Goal: Contribute content: Contribute content

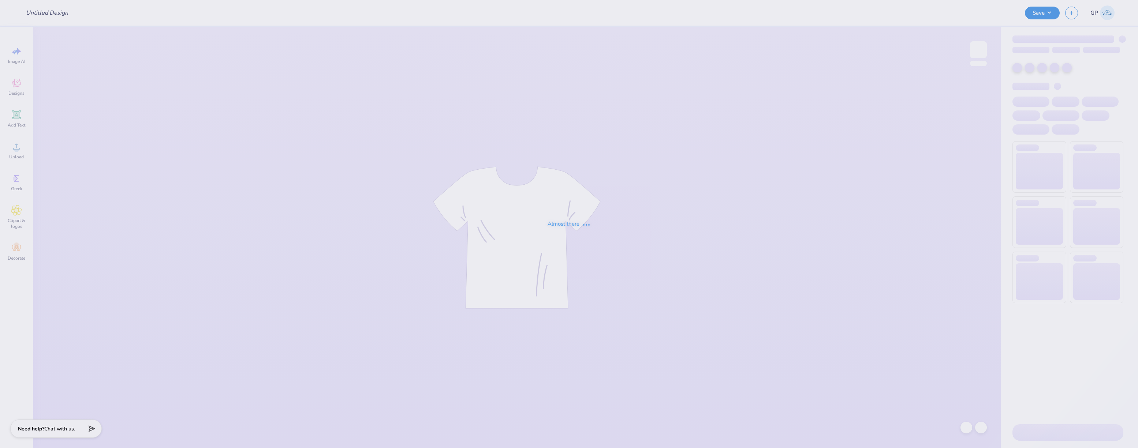
type input "Cooper Gaudio : University of New Hampshire"
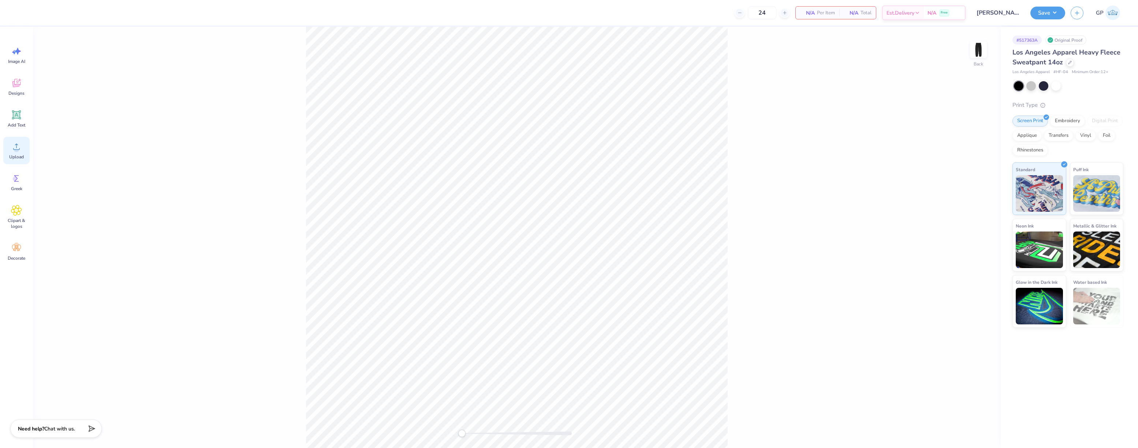
click at [16, 143] on icon at bounding box center [16, 146] width 11 height 11
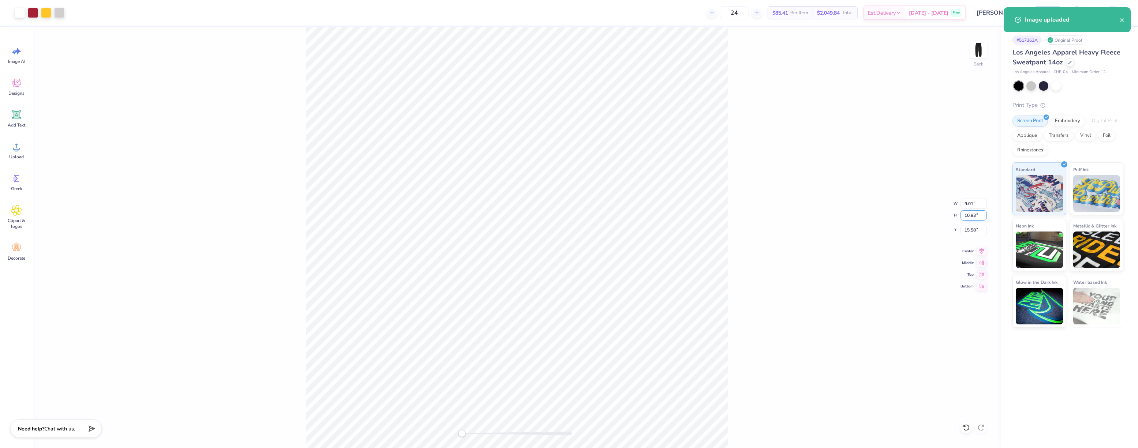
click at [972, 217] on input "10.83" at bounding box center [973, 215] width 26 height 10
type input "6"
click at [973, 213] on input "3.32" at bounding box center [973, 215] width 26 height 10
type input "5.99"
click at [983, 213] on input "5.91" at bounding box center [973, 215] width 26 height 10
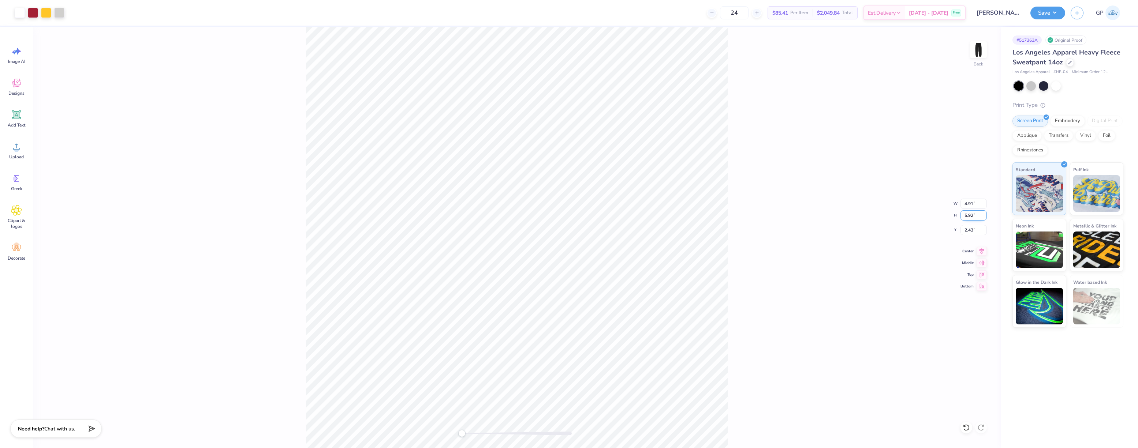
click at [983, 213] on input "5.92" at bounding box center [973, 215] width 26 height 10
click at [983, 213] on input "5.93" at bounding box center [973, 215] width 26 height 10
click at [983, 213] on input "5.94" at bounding box center [973, 215] width 26 height 10
click at [983, 213] on input "5.95" at bounding box center [973, 215] width 26 height 10
click at [983, 213] on input "5.96" at bounding box center [973, 215] width 26 height 10
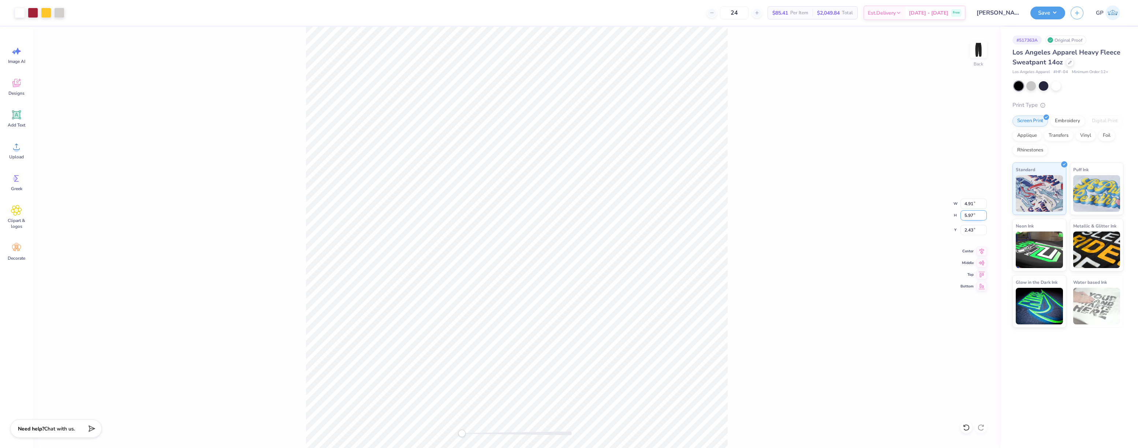
click at [983, 213] on input "5.97" at bounding box center [973, 215] width 26 height 10
click at [983, 213] on input "5.98" at bounding box center [973, 215] width 26 height 10
click at [983, 213] on input "5.99" at bounding box center [973, 215] width 26 height 10
type input "6"
click at [983, 213] on input "6" at bounding box center [973, 215] width 26 height 10
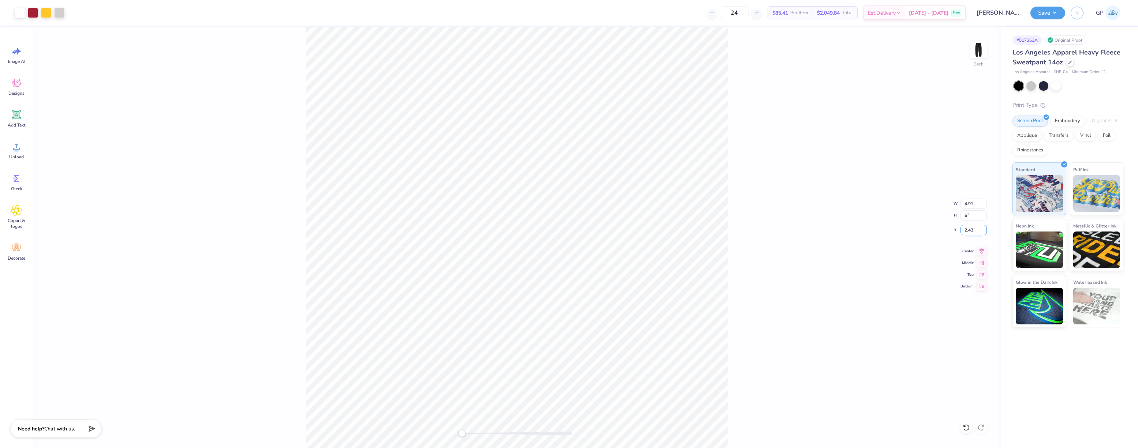
click at [977, 227] on input "2.43" at bounding box center [973, 230] width 26 height 10
click at [976, 215] on input "6" at bounding box center [973, 215] width 26 height 10
drag, startPoint x: 975, startPoint y: 231, endPoint x: 954, endPoint y: 231, distance: 21.2
click at [955, 231] on div "Back W 4.91 4.91 " H 6 6 " Y 2.43 2.43 " Center Middle Top Bottom" at bounding box center [517, 238] width 968 height 422
click at [1040, 14] on button "Save" at bounding box center [1047, 11] width 35 height 13
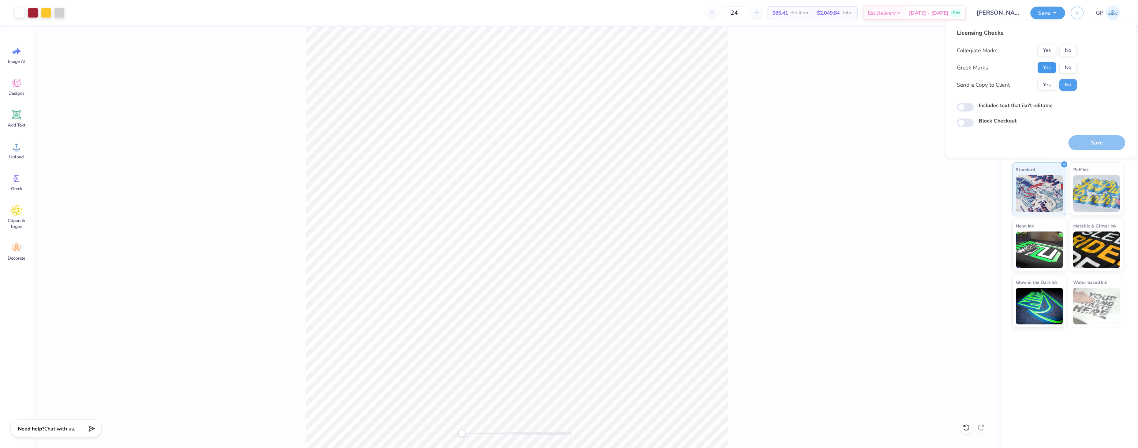
click at [1048, 68] on button "Yes" at bounding box center [1046, 68] width 19 height 12
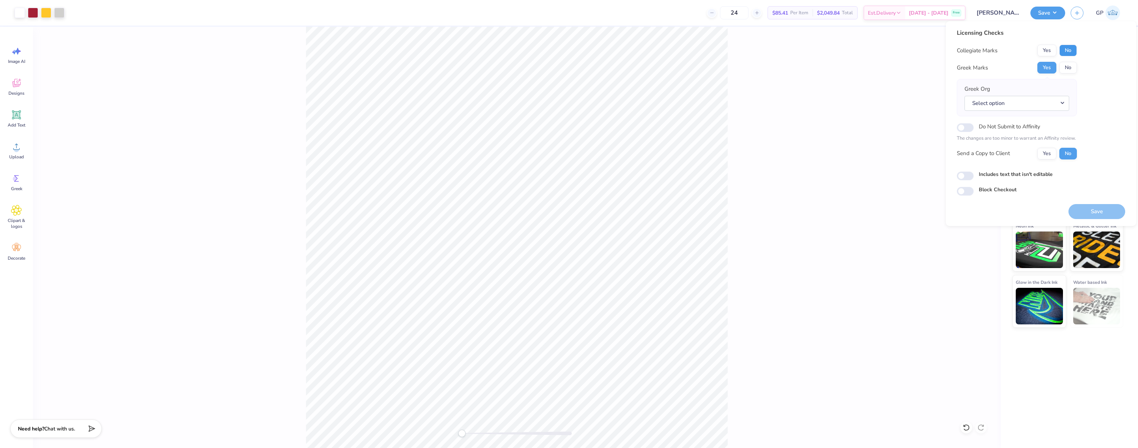
click at [1067, 47] on button "No" at bounding box center [1068, 51] width 18 height 12
click at [1065, 64] on button "No" at bounding box center [1068, 68] width 18 height 12
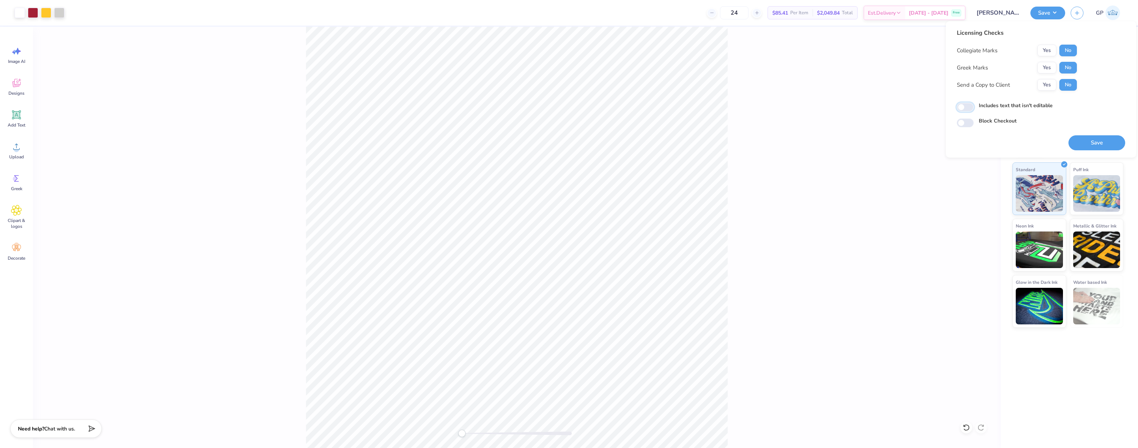
click at [967, 104] on input "Includes text that isn't editable" at bounding box center [965, 107] width 17 height 9
checkbox input "true"
click at [1080, 138] on button "Save" at bounding box center [1096, 142] width 57 height 15
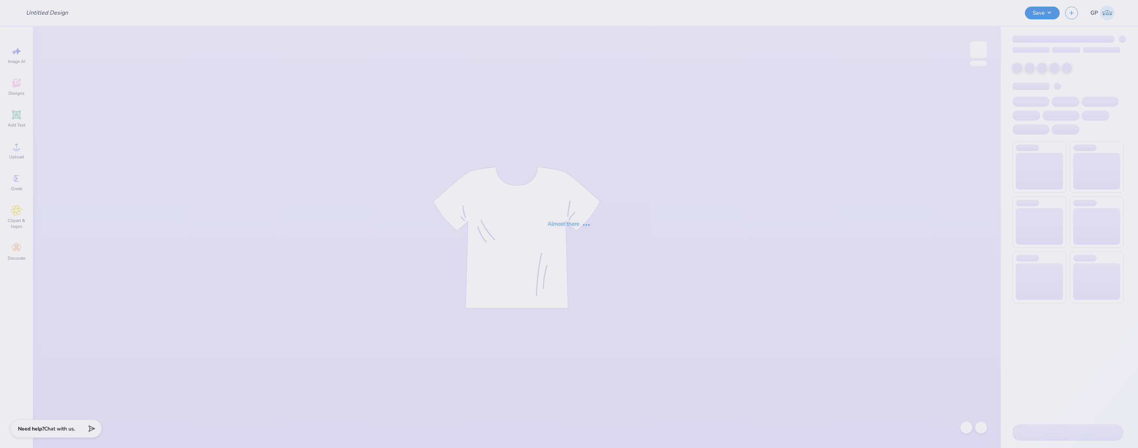
type input "[GEOGRAPHIC_DATA][US_STATE] : [PERSON_NAME]"
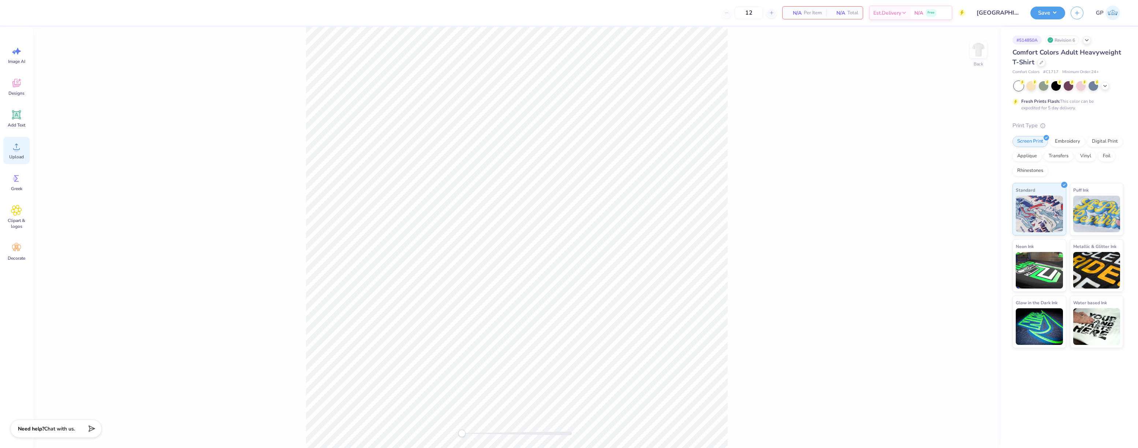
click at [8, 147] on div "Upload" at bounding box center [16, 150] width 26 height 27
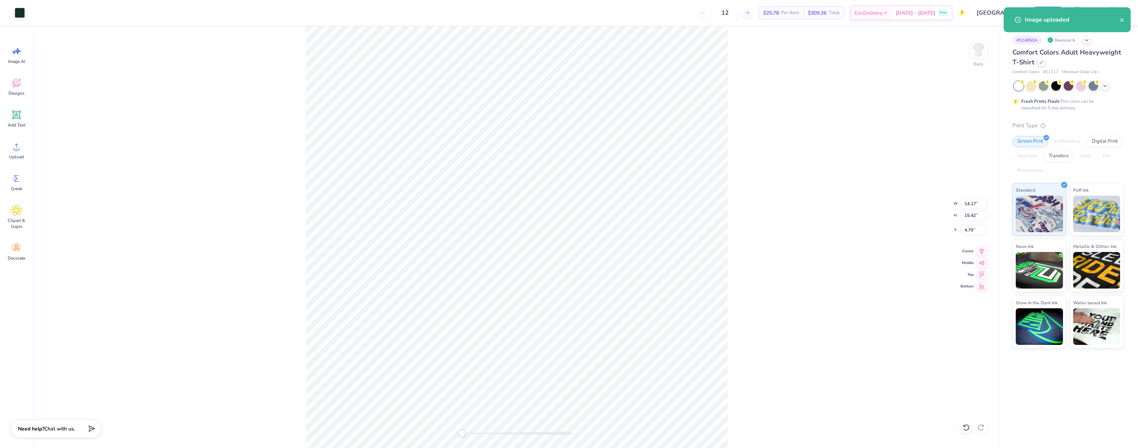
click at [972, 236] on div "Back W 14.17 14.17 " H 15.42 15.42 " Y 4.79 4.79 " Center Middle Top Bottom" at bounding box center [517, 238] width 968 height 422
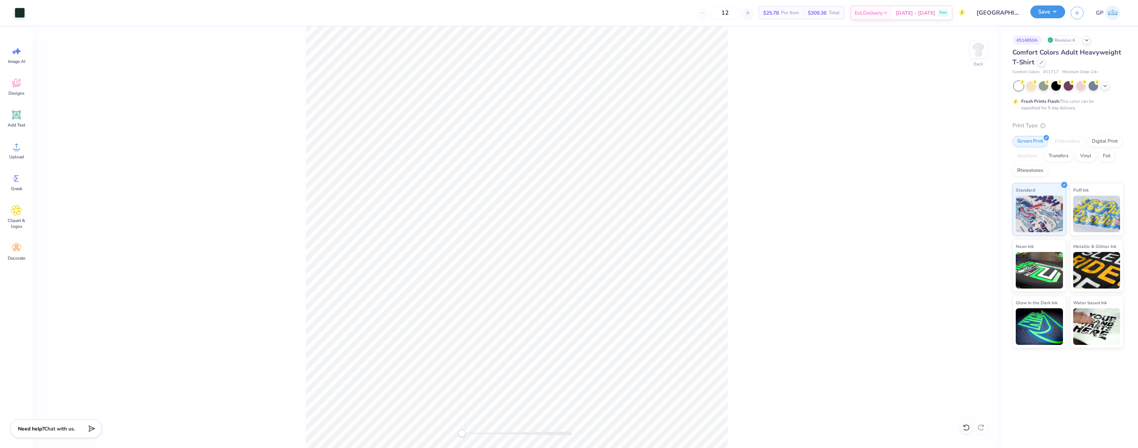
click at [1049, 11] on button "Save" at bounding box center [1047, 11] width 35 height 13
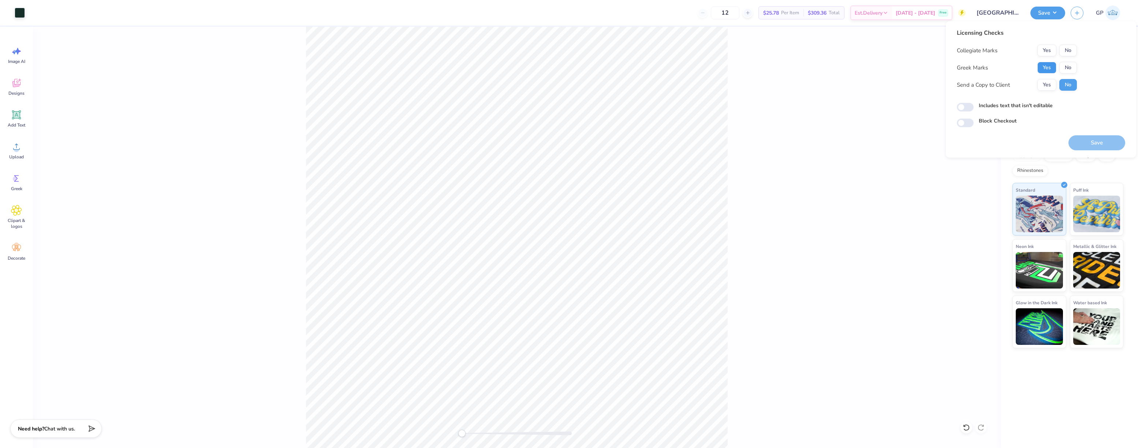
click at [1041, 68] on button "Yes" at bounding box center [1046, 68] width 19 height 12
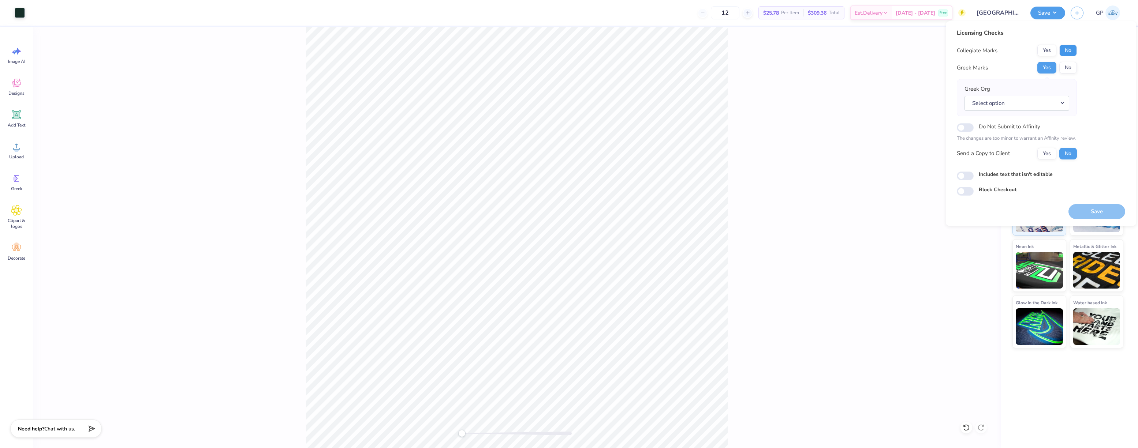
click at [1062, 52] on button "No" at bounding box center [1068, 51] width 18 height 12
click at [963, 179] on input "Includes text that isn't editable" at bounding box center [965, 176] width 17 height 9
checkbox input "true"
click at [1087, 211] on button "Save" at bounding box center [1096, 211] width 57 height 15
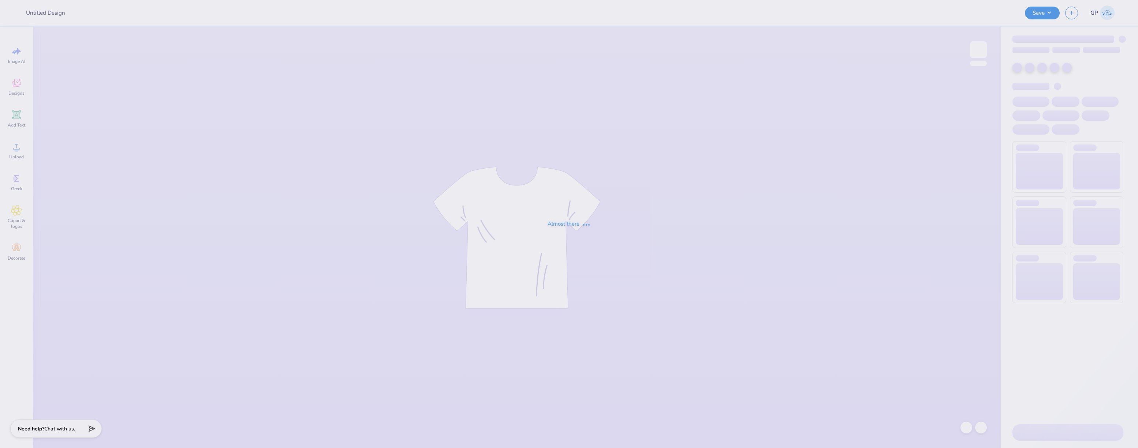
type input "Great Women Go Greek"
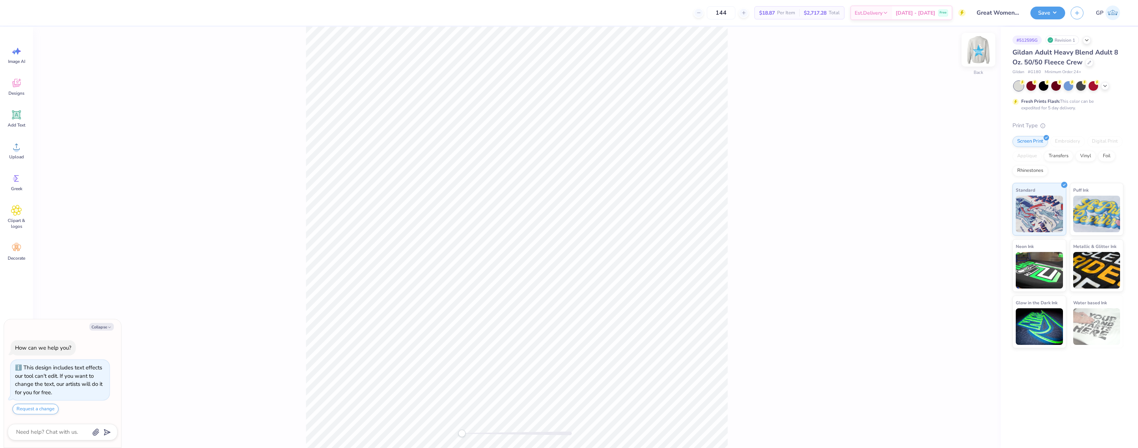
click at [982, 48] on img at bounding box center [978, 49] width 29 height 29
click at [33, 12] on div at bounding box center [33, 12] width 10 height 10
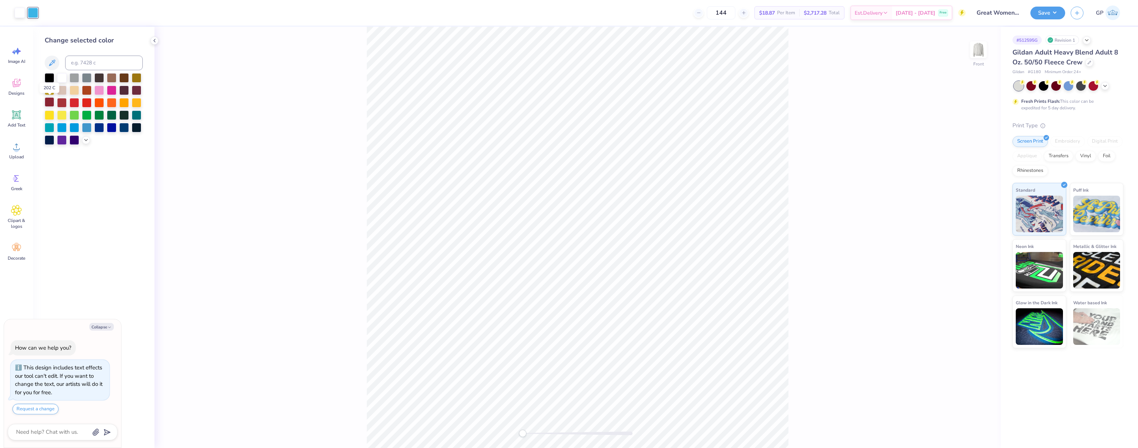
click at [50, 100] on div at bounding box center [50, 102] width 10 height 10
click at [306, 103] on div "Front" at bounding box center [577, 238] width 846 height 422
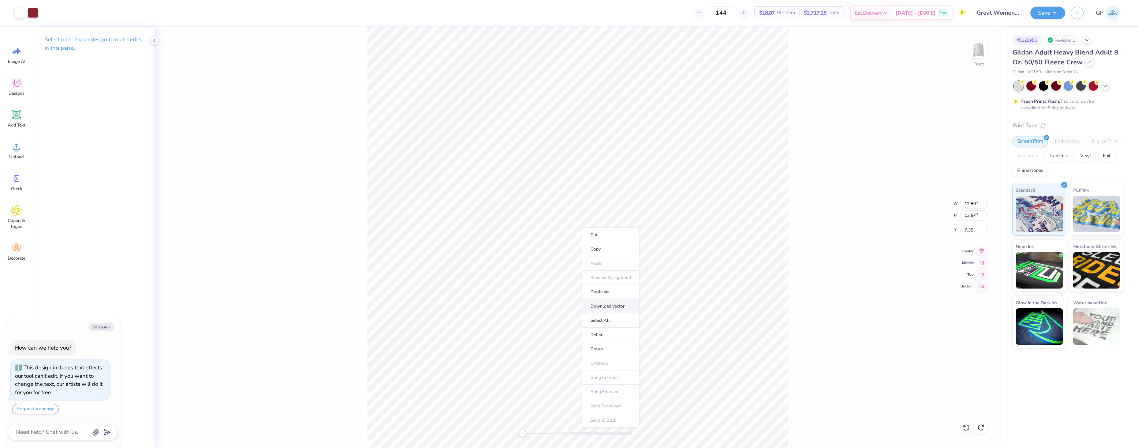
click at [608, 307] on li "Download vector" at bounding box center [610, 306] width 57 height 14
click at [12, 149] on icon at bounding box center [16, 146] width 11 height 11
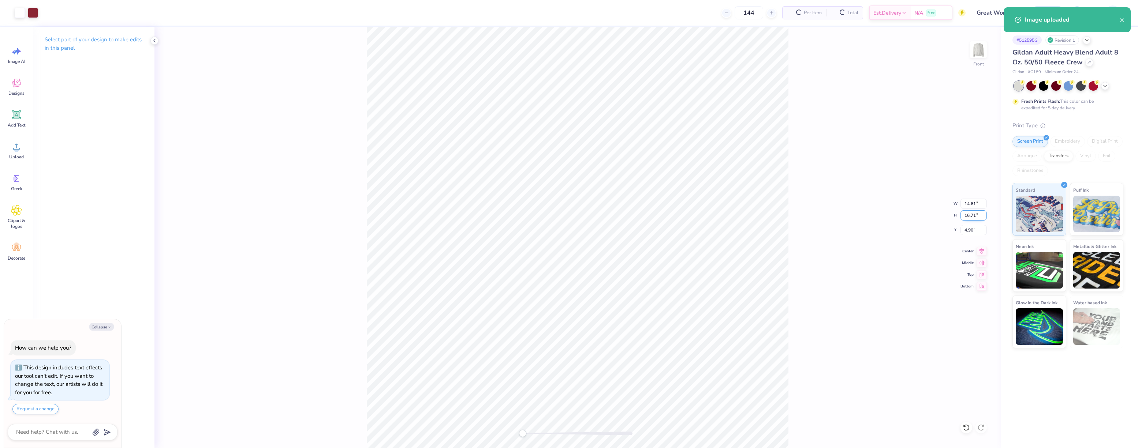
click at [973, 216] on input "16.71" at bounding box center [973, 215] width 26 height 10
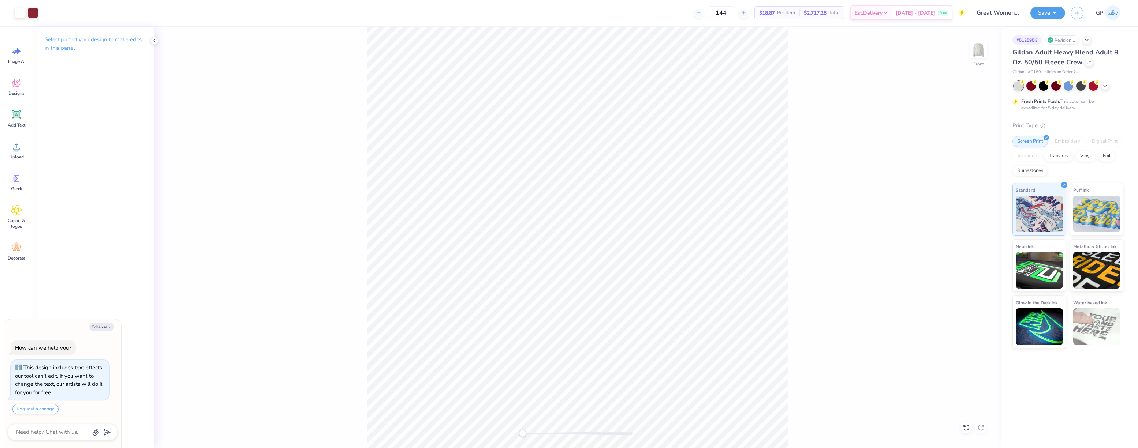
type textarea "x"
click at [983, 201] on input "12.47" at bounding box center [973, 204] width 26 height 10
click at [983, 201] on input "12.48" at bounding box center [973, 204] width 26 height 10
click at [983, 201] on input "12.49" at bounding box center [973, 204] width 26 height 10
type input "12.5"
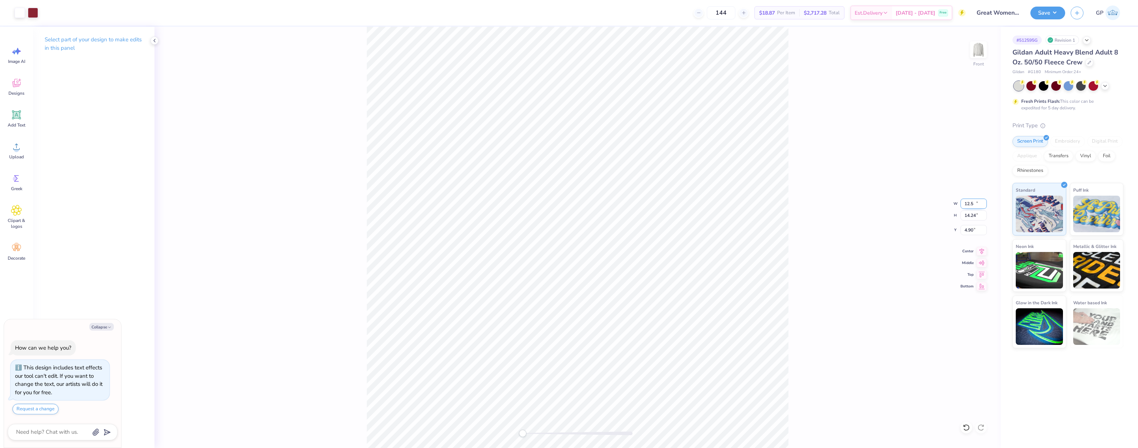
click at [983, 201] on input "12.5" at bounding box center [973, 204] width 26 height 10
click at [802, 188] on div "Front W 12.5 H 14.24 Y 4.90 Center Middle Top Bottom" at bounding box center [577, 238] width 846 height 422
type textarea "x"
click at [985, 200] on input "12.47" at bounding box center [973, 204] width 26 height 10
click at [985, 200] on input "12.48" at bounding box center [973, 204] width 26 height 10
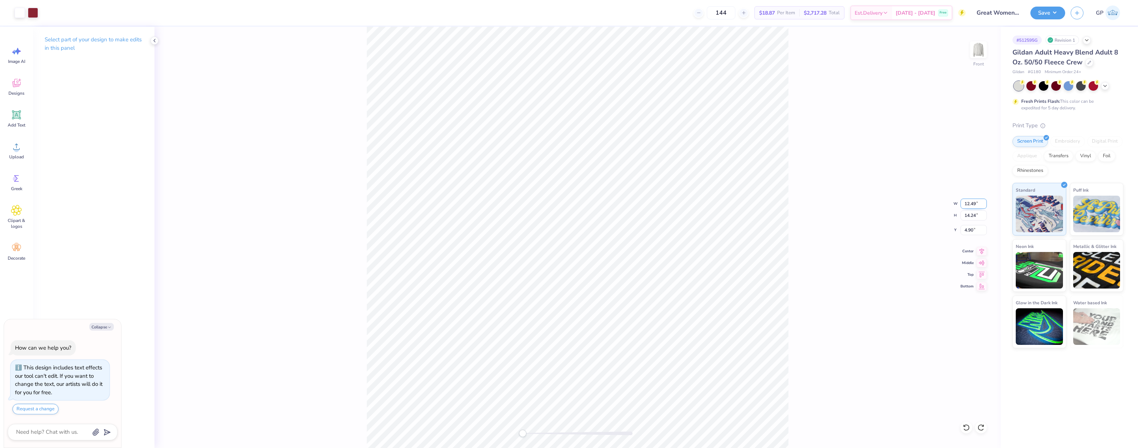
click at [985, 200] on input "12.49" at bounding box center [973, 204] width 26 height 10
type input "12.5"
click at [985, 200] on input "12.5" at bounding box center [973, 204] width 26 height 10
click at [984, 51] on img at bounding box center [978, 49] width 29 height 29
click at [16, 147] on icon at bounding box center [16, 147] width 7 height 6
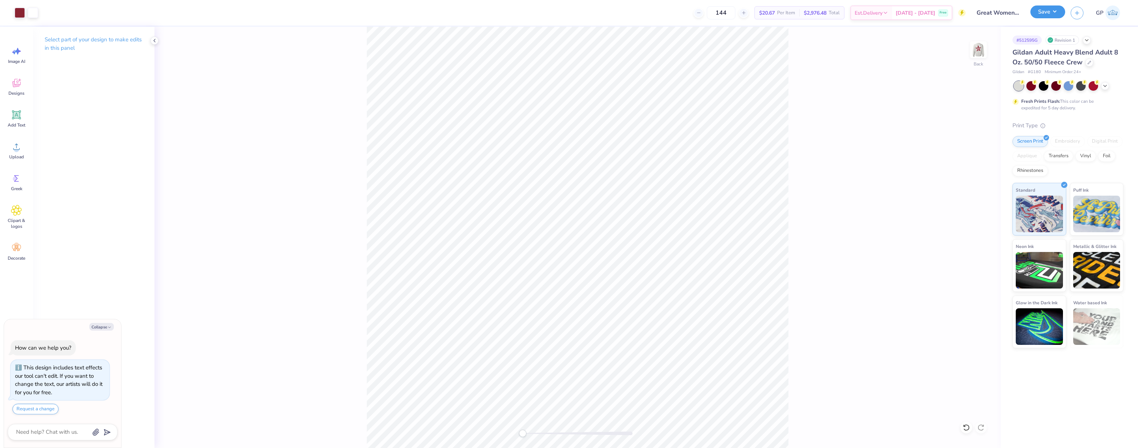
click at [1039, 15] on button "Save" at bounding box center [1047, 11] width 35 height 13
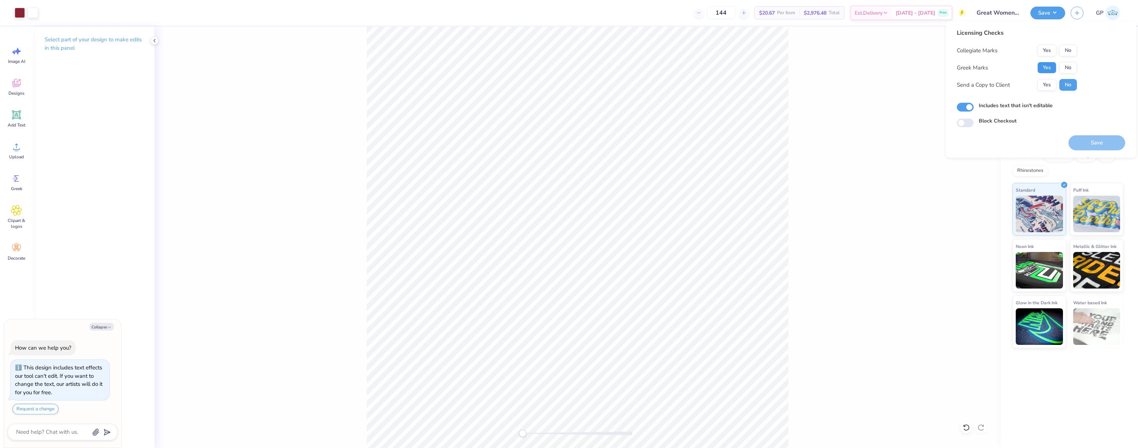
click at [1044, 67] on button "Yes" at bounding box center [1046, 68] width 19 height 12
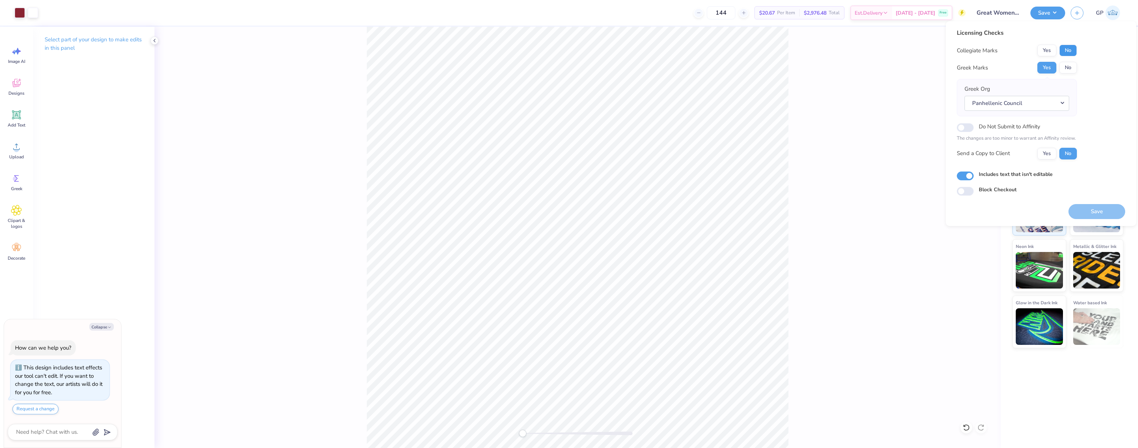
click at [1064, 51] on button "No" at bounding box center [1068, 51] width 18 height 12
click at [1083, 209] on button "Save" at bounding box center [1096, 211] width 57 height 15
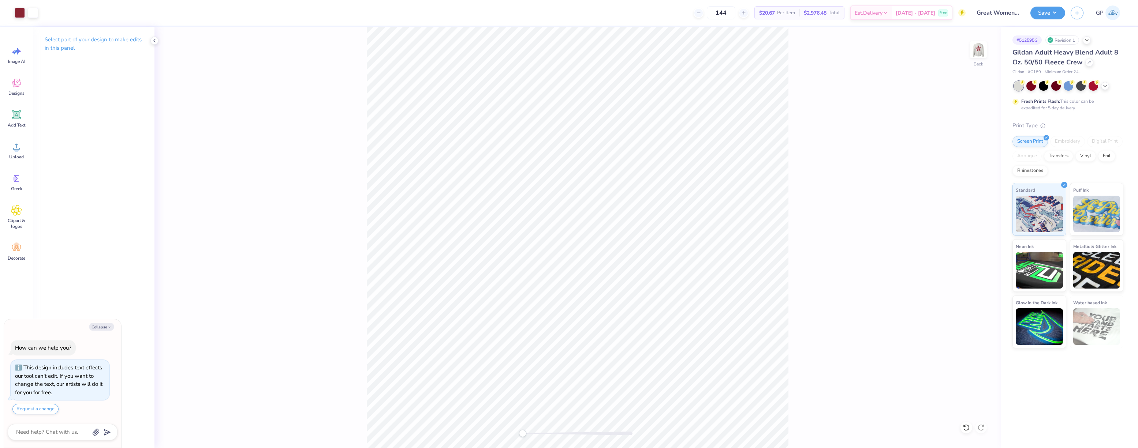
type textarea "x"
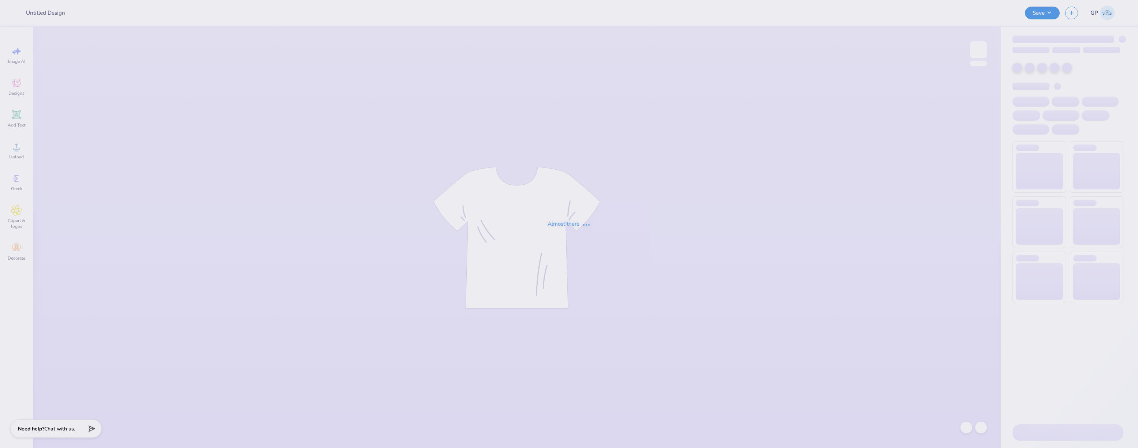
type input "PA week shirt"
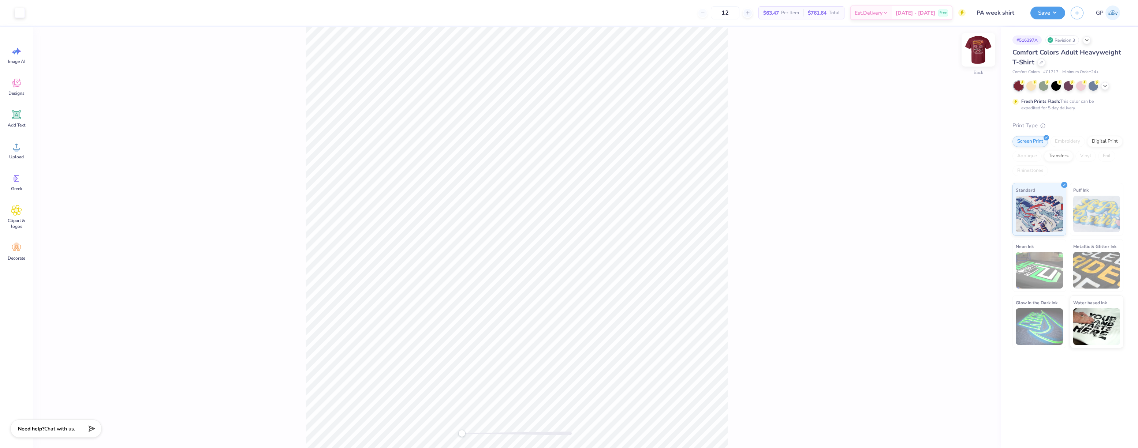
click at [978, 52] on img at bounding box center [978, 49] width 29 height 29
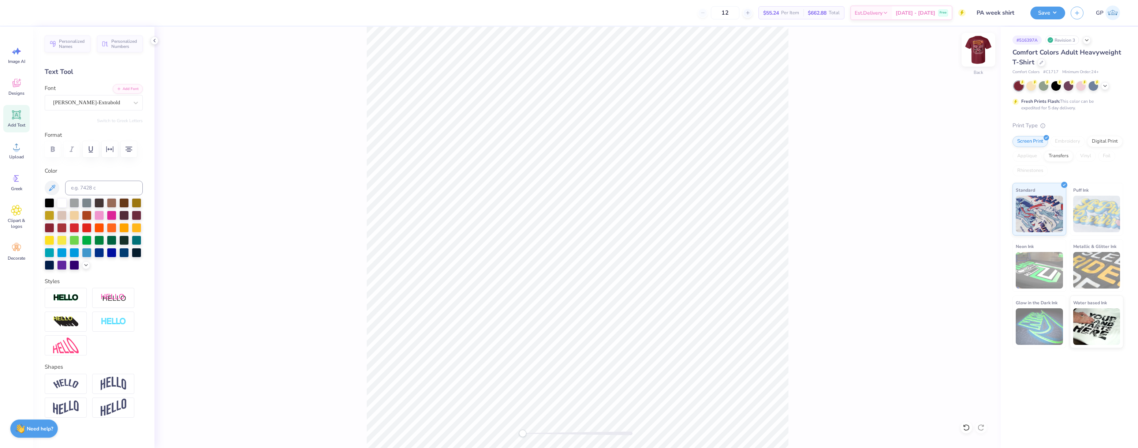
click at [979, 46] on img at bounding box center [978, 49] width 29 height 29
click at [22, 148] on div "Upload" at bounding box center [16, 150] width 26 height 27
click at [1037, 15] on button "Save" at bounding box center [1047, 11] width 35 height 13
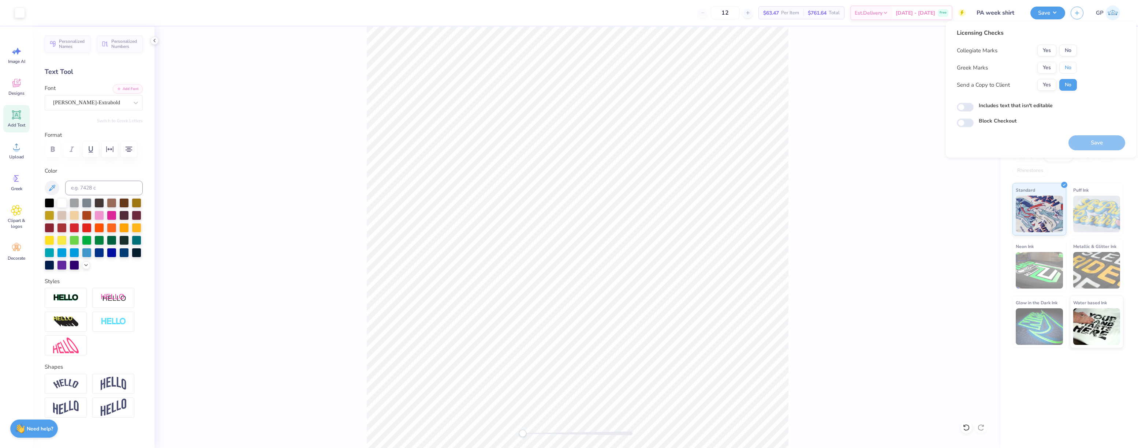
click at [1072, 64] on button "No" at bounding box center [1068, 68] width 18 height 12
click at [1068, 48] on button "No" at bounding box center [1068, 51] width 18 height 12
click at [968, 105] on input "Includes text that isn't editable" at bounding box center [965, 107] width 17 height 9
checkbox input "true"
click at [1116, 143] on button "Save" at bounding box center [1096, 142] width 57 height 15
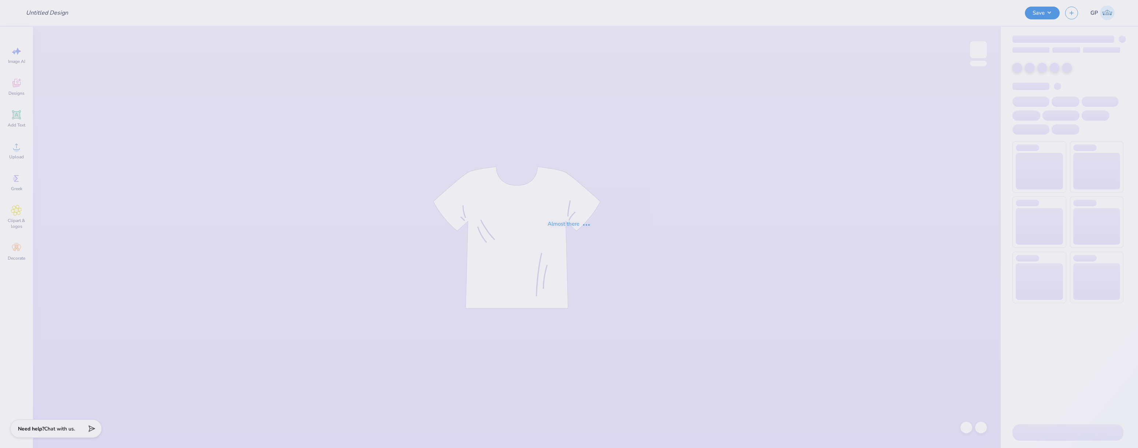
type input "SAE Fall Rush"
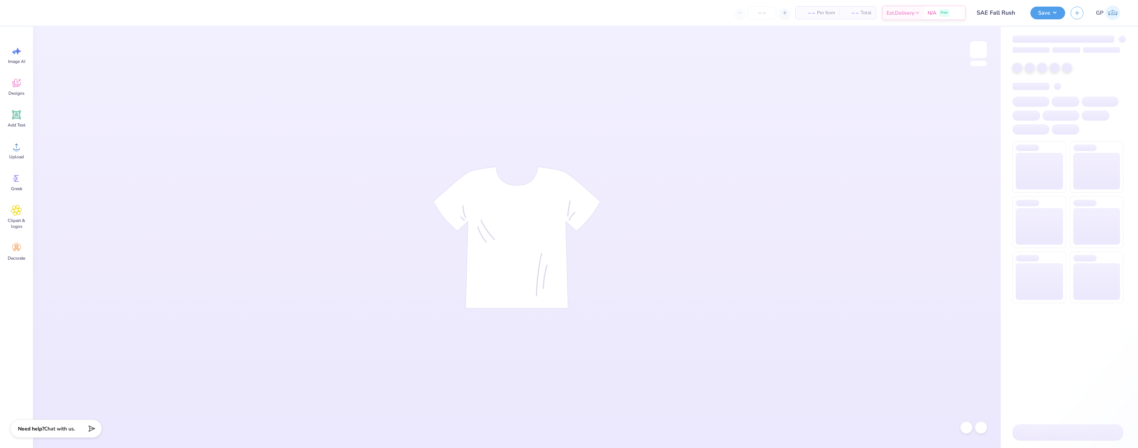
type input "SAE Fall Rush"
type input "24"
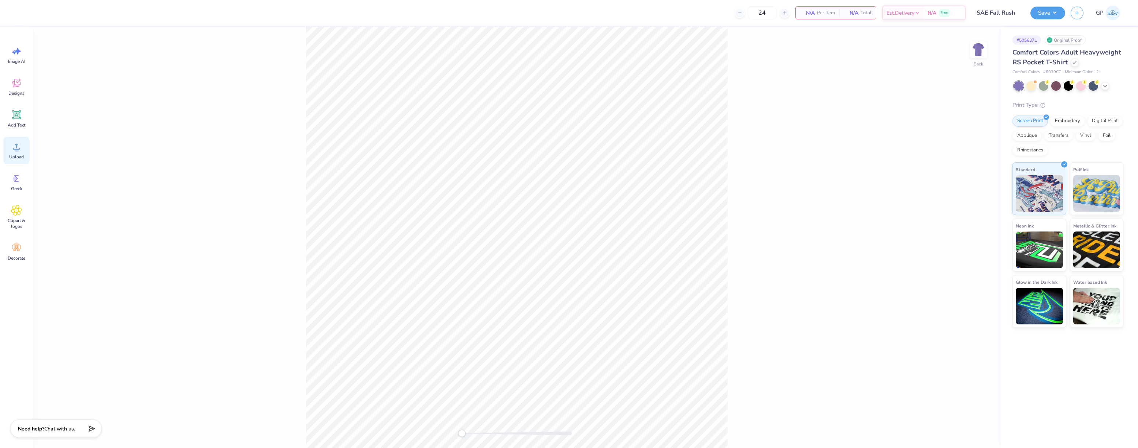
click at [15, 142] on icon at bounding box center [16, 146] width 11 height 11
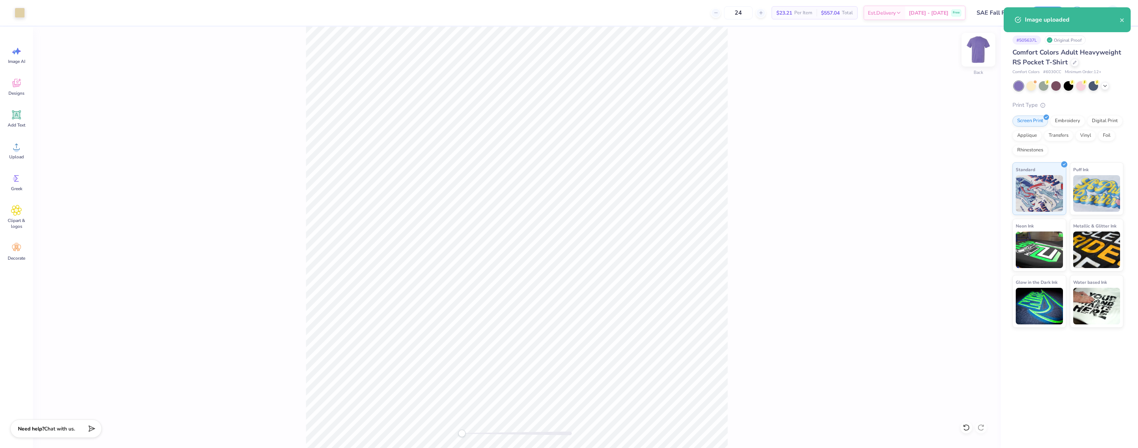
click at [973, 53] on img at bounding box center [978, 49] width 29 height 29
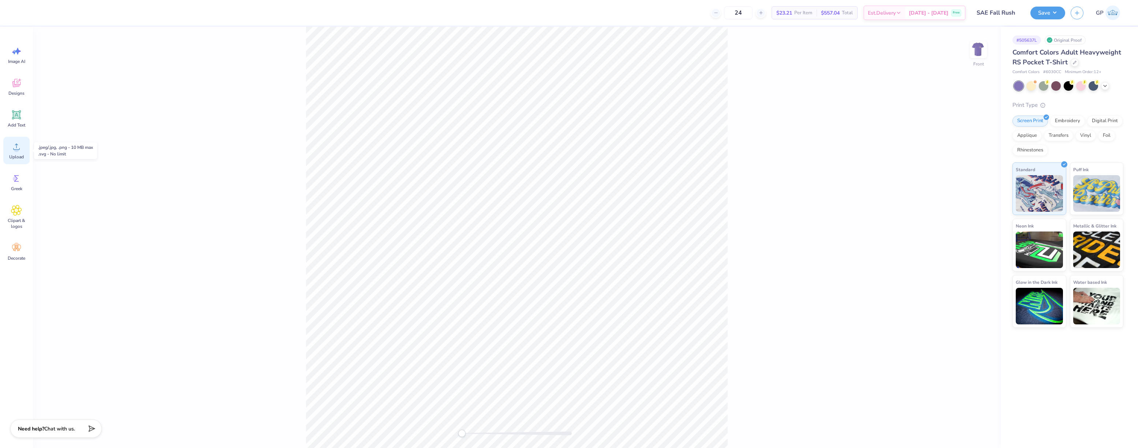
click at [19, 143] on icon at bounding box center [16, 146] width 11 height 11
type input "12.12"
type input "14.77"
click at [1041, 18] on button "Save" at bounding box center [1047, 11] width 35 height 13
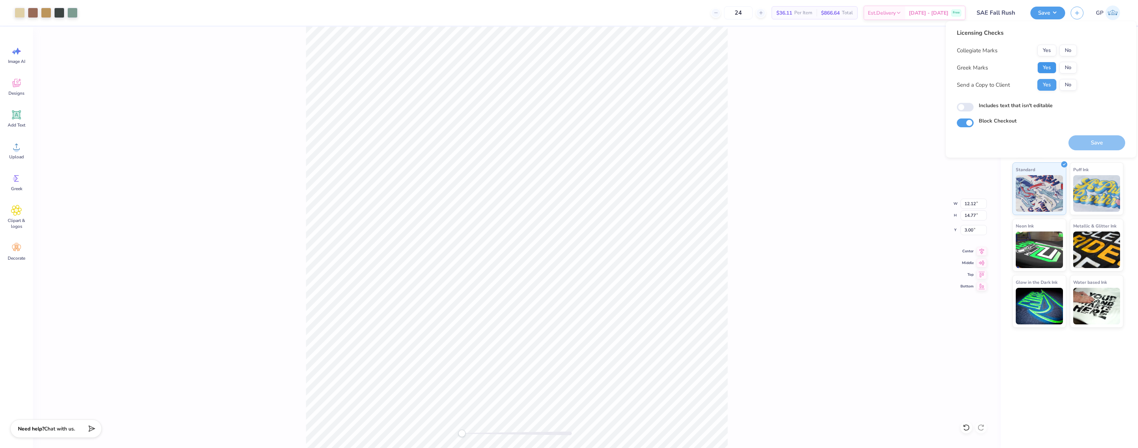
click at [1043, 68] on button "Yes" at bounding box center [1046, 68] width 19 height 12
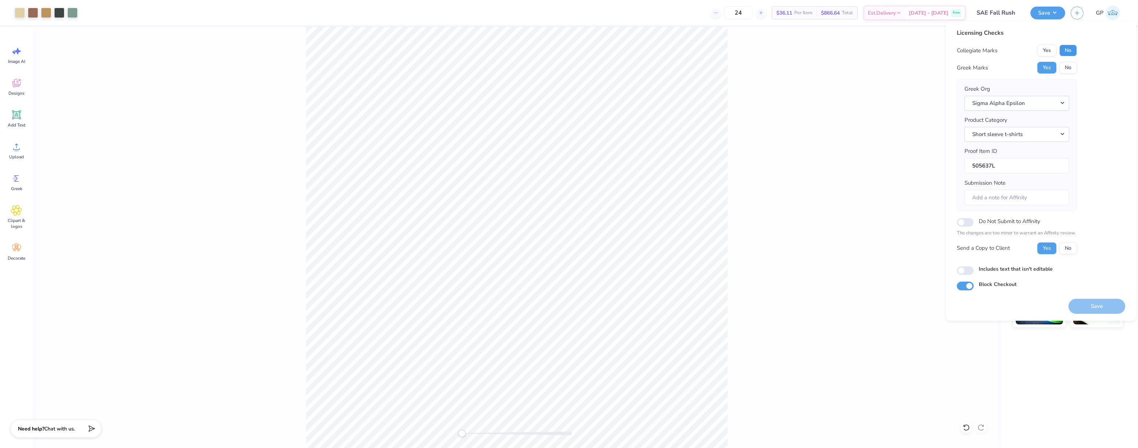
click at [1071, 51] on button "No" at bounding box center [1068, 51] width 18 height 12
click at [1094, 309] on button "Save" at bounding box center [1096, 306] width 57 height 15
